Goal: Entertainment & Leisure: Consume media (video, audio)

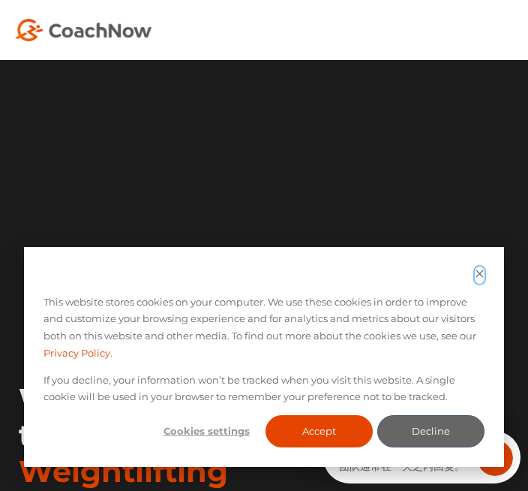
click at [480, 275] on icon "Dismiss cookie banner" at bounding box center [480, 274] width 10 height 10
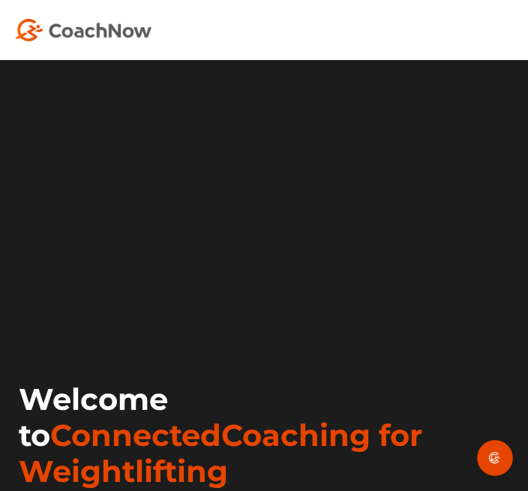
click at [314, 332] on video at bounding box center [264, 207] width 498 height 249
click at [296, 332] on video at bounding box center [264, 207] width 498 height 249
click at [294, 332] on video at bounding box center [264, 207] width 498 height 249
click at [289, 332] on video at bounding box center [264, 207] width 498 height 249
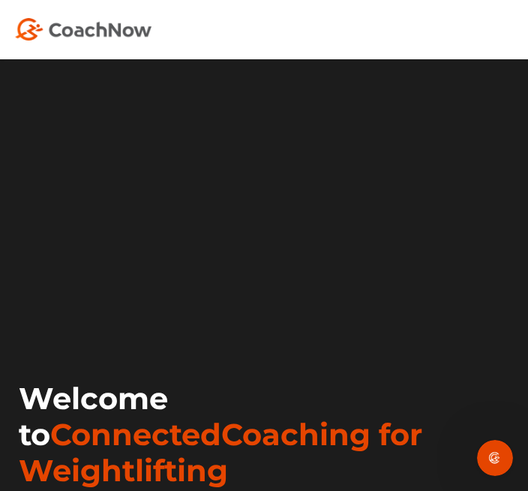
click at [272, 331] on video at bounding box center [264, 206] width 498 height 249
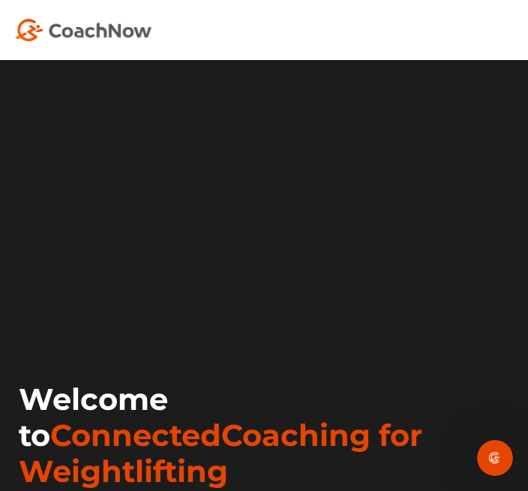
click at [118, 332] on video at bounding box center [264, 207] width 498 height 249
click at [493, 452] on icon "打开 Intercom Messenger" at bounding box center [495, 458] width 25 height 25
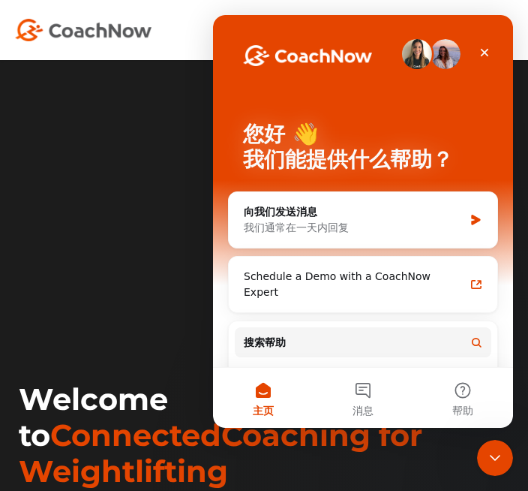
click at [270, 393] on button "主页" at bounding box center [263, 398] width 100 height 60
click at [488, 459] on icon "关闭 Intercom Messenger" at bounding box center [495, 458] width 18 height 18
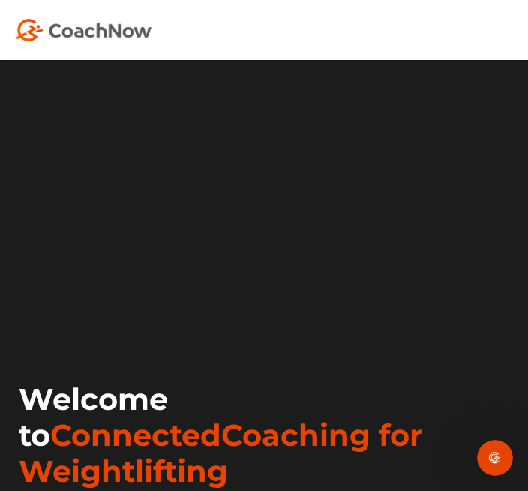
click at [139, 332] on video at bounding box center [264, 207] width 498 height 249
click at [293, 332] on video at bounding box center [264, 207] width 498 height 249
click at [310, 332] on video at bounding box center [264, 207] width 498 height 249
click at [305, 332] on video at bounding box center [264, 207] width 498 height 249
click at [269, 332] on video at bounding box center [264, 207] width 498 height 249
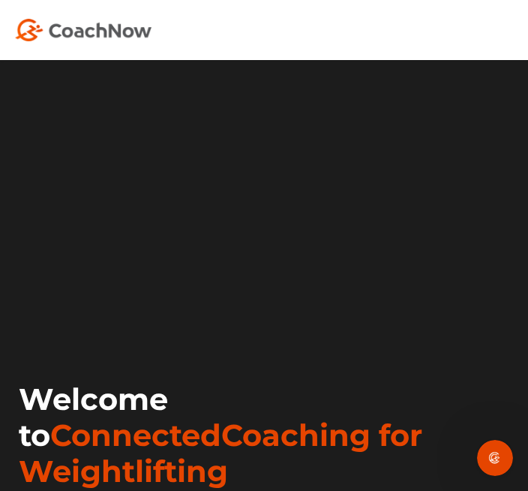
click at [284, 332] on video at bounding box center [264, 207] width 498 height 249
click at [125, 332] on video at bounding box center [264, 207] width 498 height 249
click at [260, 307] on video at bounding box center [264, 207] width 498 height 249
click at [287, 332] on video at bounding box center [264, 207] width 498 height 249
click at [288, 332] on video at bounding box center [264, 207] width 498 height 249
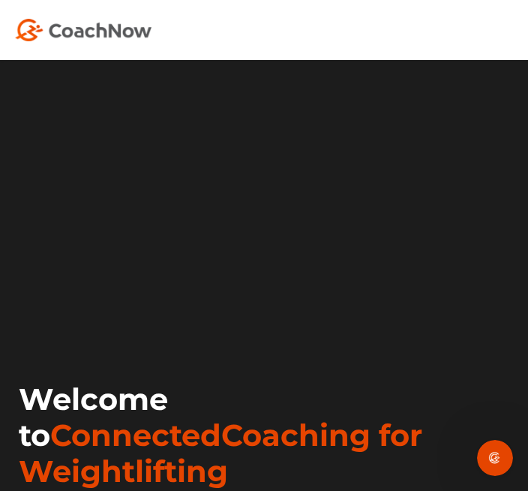
click at [324, 332] on video at bounding box center [264, 207] width 498 height 249
click at [314, 332] on video at bounding box center [264, 207] width 498 height 249
click at [313, 332] on video at bounding box center [264, 207] width 498 height 249
click at [317, 332] on video at bounding box center [264, 207] width 498 height 249
click at [127, 332] on video at bounding box center [264, 207] width 498 height 249
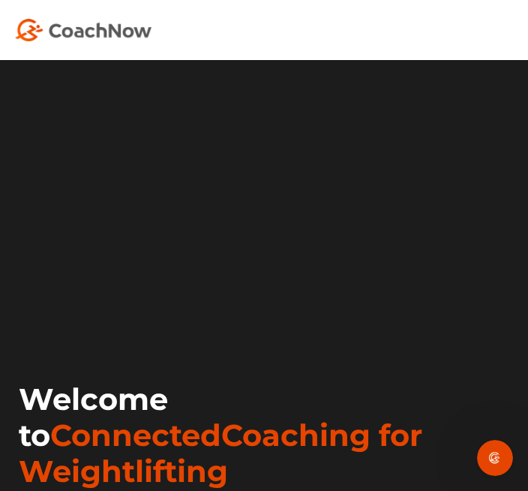
click at [133, 332] on video at bounding box center [264, 207] width 498 height 249
click at [129, 332] on video at bounding box center [264, 207] width 498 height 249
click at [327, 332] on video at bounding box center [264, 207] width 498 height 249
click at [294, 332] on video at bounding box center [264, 207] width 498 height 249
click at [137, 332] on video at bounding box center [264, 207] width 498 height 249
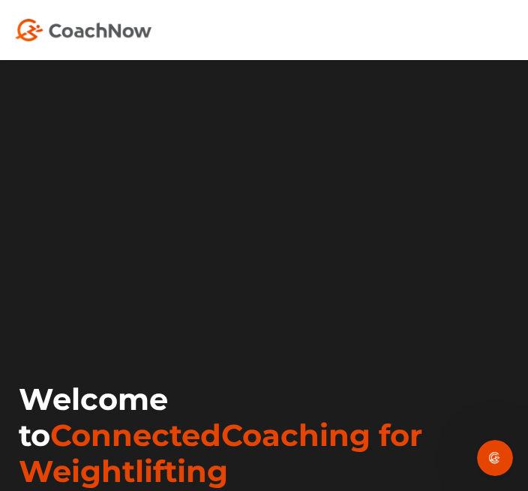
click at [126, 332] on video at bounding box center [264, 207] width 498 height 249
click at [312, 332] on video at bounding box center [264, 207] width 498 height 249
click at [299, 332] on video at bounding box center [264, 207] width 498 height 249
click at [119, 332] on video at bounding box center [264, 207] width 498 height 249
click at [132, 332] on video at bounding box center [264, 207] width 498 height 249
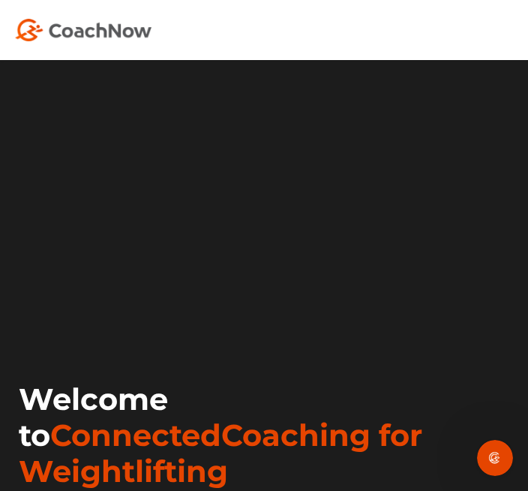
click at [124, 332] on video at bounding box center [264, 207] width 498 height 249
click at [305, 332] on video at bounding box center [264, 207] width 498 height 249
click at [148, 332] on video at bounding box center [264, 207] width 498 height 249
click at [134, 332] on video at bounding box center [264, 207] width 498 height 249
click at [288, 332] on video at bounding box center [264, 207] width 498 height 249
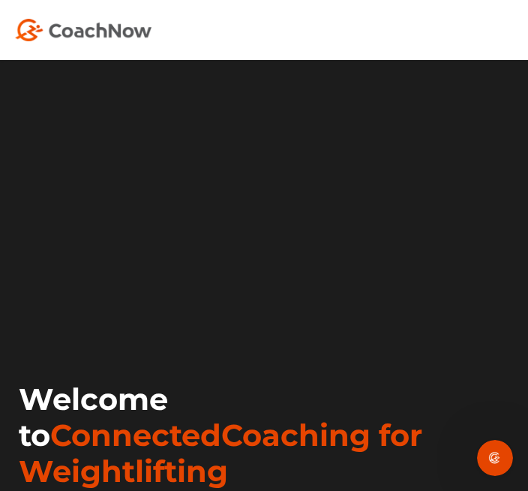
click at [303, 332] on video at bounding box center [264, 207] width 498 height 249
click at [137, 332] on video at bounding box center [264, 207] width 498 height 249
click at [128, 332] on video at bounding box center [264, 207] width 498 height 249
click at [297, 332] on video at bounding box center [264, 207] width 498 height 249
click at [285, 332] on video at bounding box center [264, 207] width 498 height 249
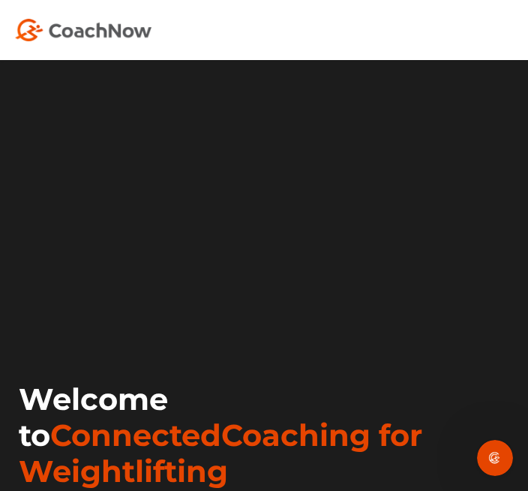
click at [281, 332] on video at bounding box center [264, 207] width 498 height 249
click at [127, 332] on video at bounding box center [264, 207] width 498 height 249
click at [126, 332] on video at bounding box center [264, 207] width 498 height 249
click at [125, 332] on video at bounding box center [264, 207] width 498 height 249
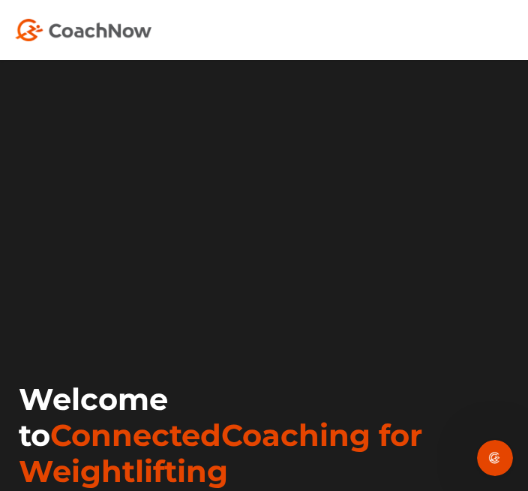
click at [296, 332] on video at bounding box center [264, 207] width 498 height 249
click at [264, 332] on video at bounding box center [264, 207] width 498 height 249
click at [131, 332] on video at bounding box center [264, 207] width 498 height 249
click at [121, 332] on video at bounding box center [264, 207] width 498 height 249
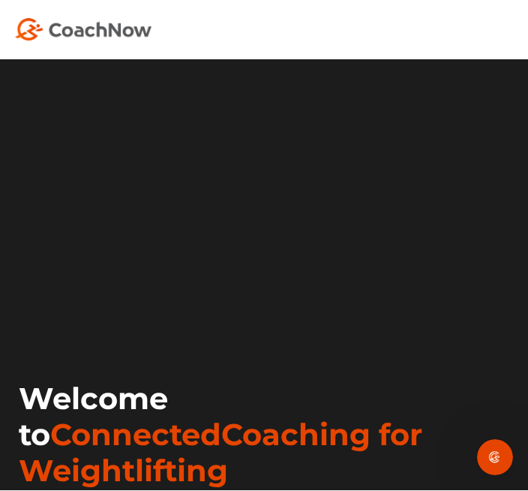
scroll to position [1, 0]
click at [284, 331] on video at bounding box center [264, 206] width 498 height 249
click at [283, 331] on video at bounding box center [264, 206] width 498 height 249
click at [282, 331] on video at bounding box center [264, 206] width 498 height 249
click at [310, 331] on video at bounding box center [264, 206] width 498 height 249
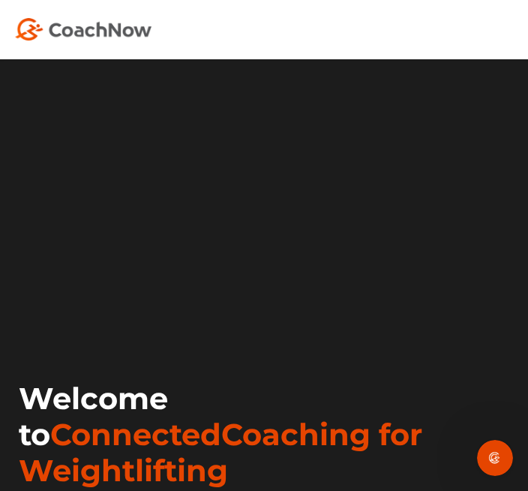
click at [284, 331] on video at bounding box center [264, 206] width 498 height 249
click at [267, 331] on video at bounding box center [264, 206] width 498 height 249
click at [129, 331] on video at bounding box center [264, 206] width 498 height 249
click at [123, 331] on video at bounding box center [264, 206] width 498 height 249
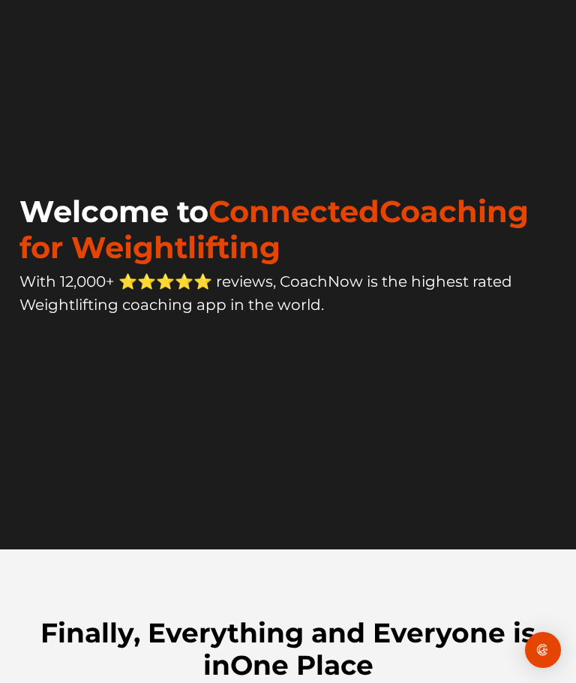
click at [328, 143] on video at bounding box center [288, 5] width 546 height 273
click at [144, 143] on video at bounding box center [288, 5] width 546 height 273
click at [315, 143] on video at bounding box center [288, 5] width 546 height 273
click at [308, 143] on video at bounding box center [288, 5] width 546 height 273
click at [143, 143] on video at bounding box center [288, 5] width 546 height 273
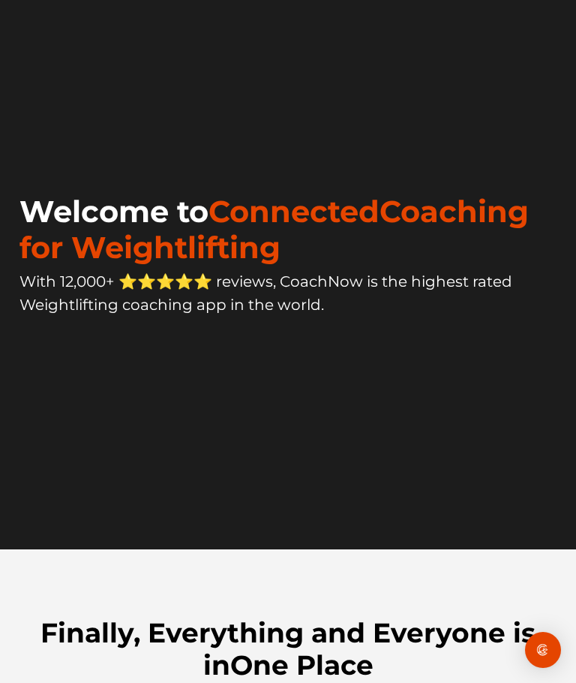
click at [161, 143] on video at bounding box center [288, 5] width 546 height 273
click at [322, 143] on video at bounding box center [288, 5] width 546 height 273
click at [302, 143] on video at bounding box center [288, 5] width 546 height 273
click at [149, 143] on video at bounding box center [288, 5] width 546 height 273
click at [152, 143] on video at bounding box center [288, 5] width 546 height 273
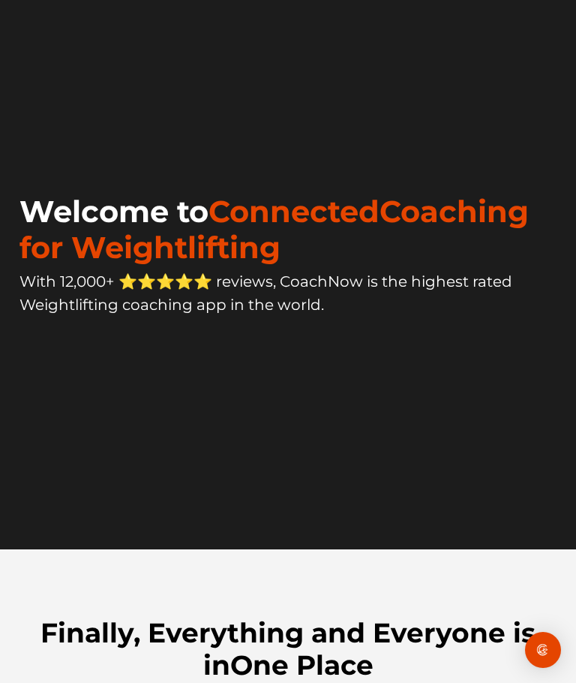
click at [335, 143] on video at bounding box center [288, 5] width 546 height 273
click at [303, 143] on video at bounding box center [288, 5] width 546 height 273
click at [285, 131] on video at bounding box center [288, 5] width 546 height 273
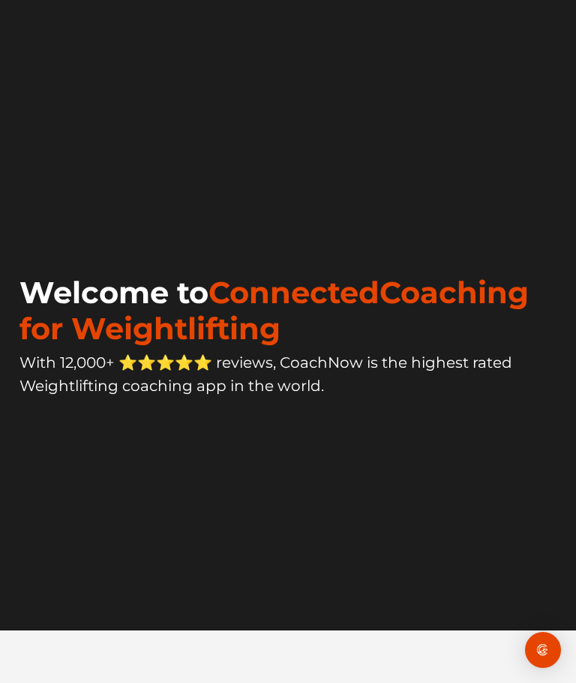
scroll to position [131, 0]
click at [137, 224] on video at bounding box center [288, 87] width 546 height 273
